Goal: Task Accomplishment & Management: Manage account settings

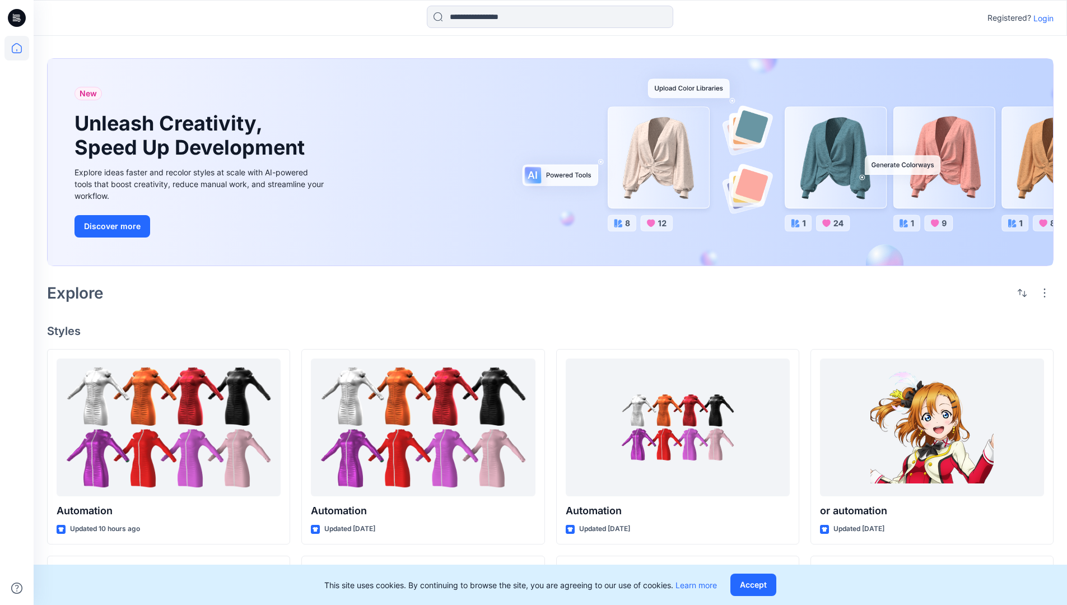
click at [1041, 18] on p "Login" at bounding box center [1043, 18] width 20 height 12
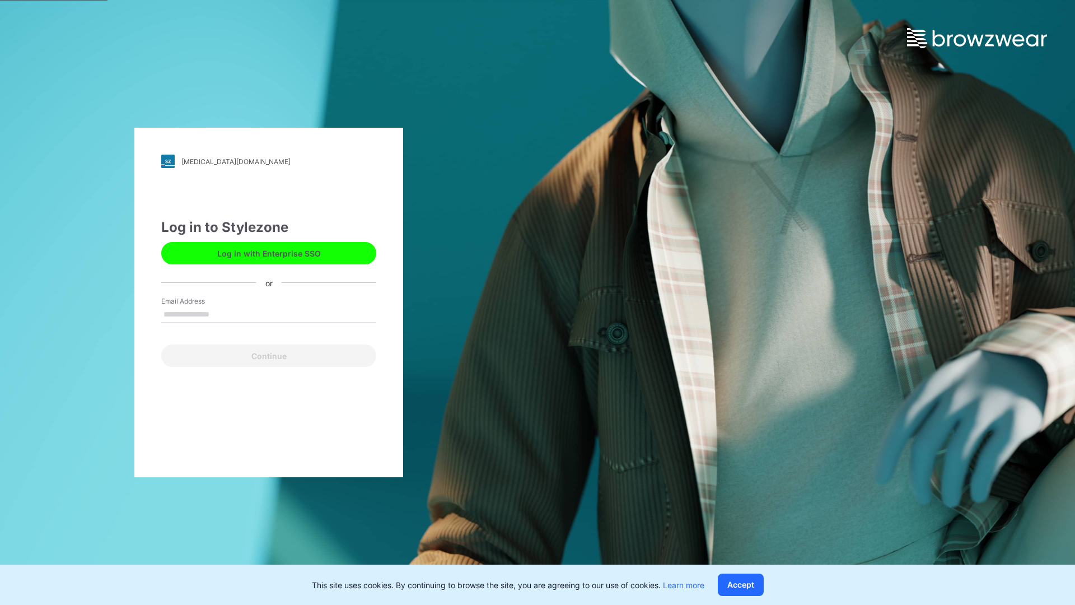
click at [221, 314] on input "Email Address" at bounding box center [268, 314] width 215 height 17
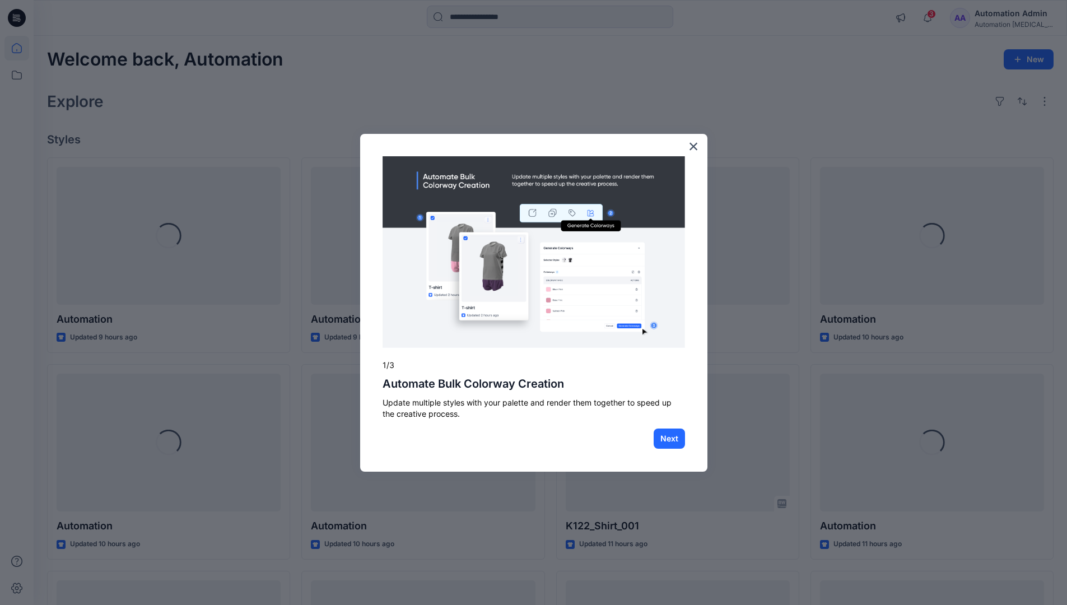
click at [21, 48] on div at bounding box center [533, 302] width 1067 height 605
